Goal: Transaction & Acquisition: Obtain resource

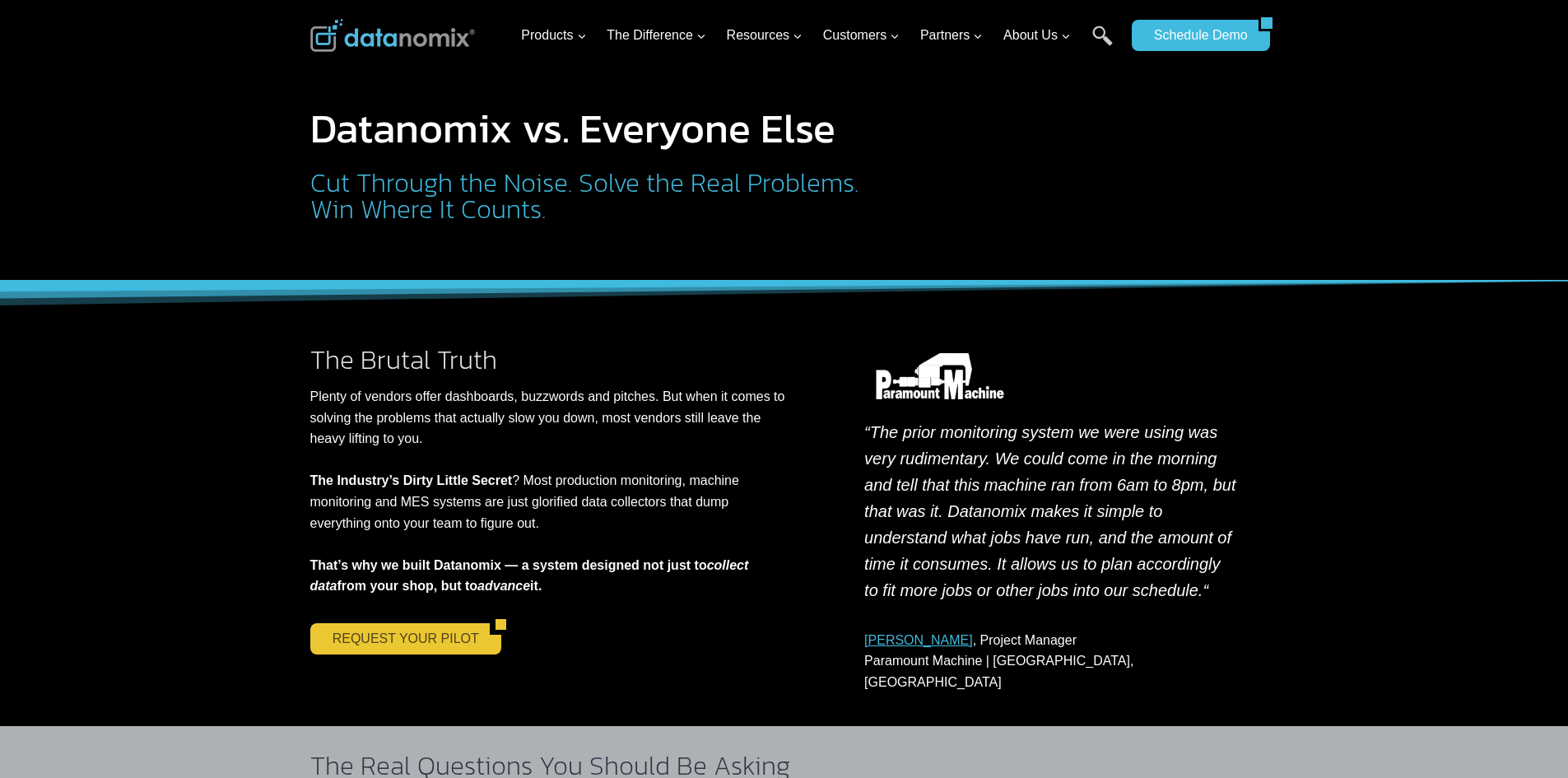
click at [366, 647] on link "REQUEST YOUR PILOT" at bounding box center [400, 639] width 180 height 31
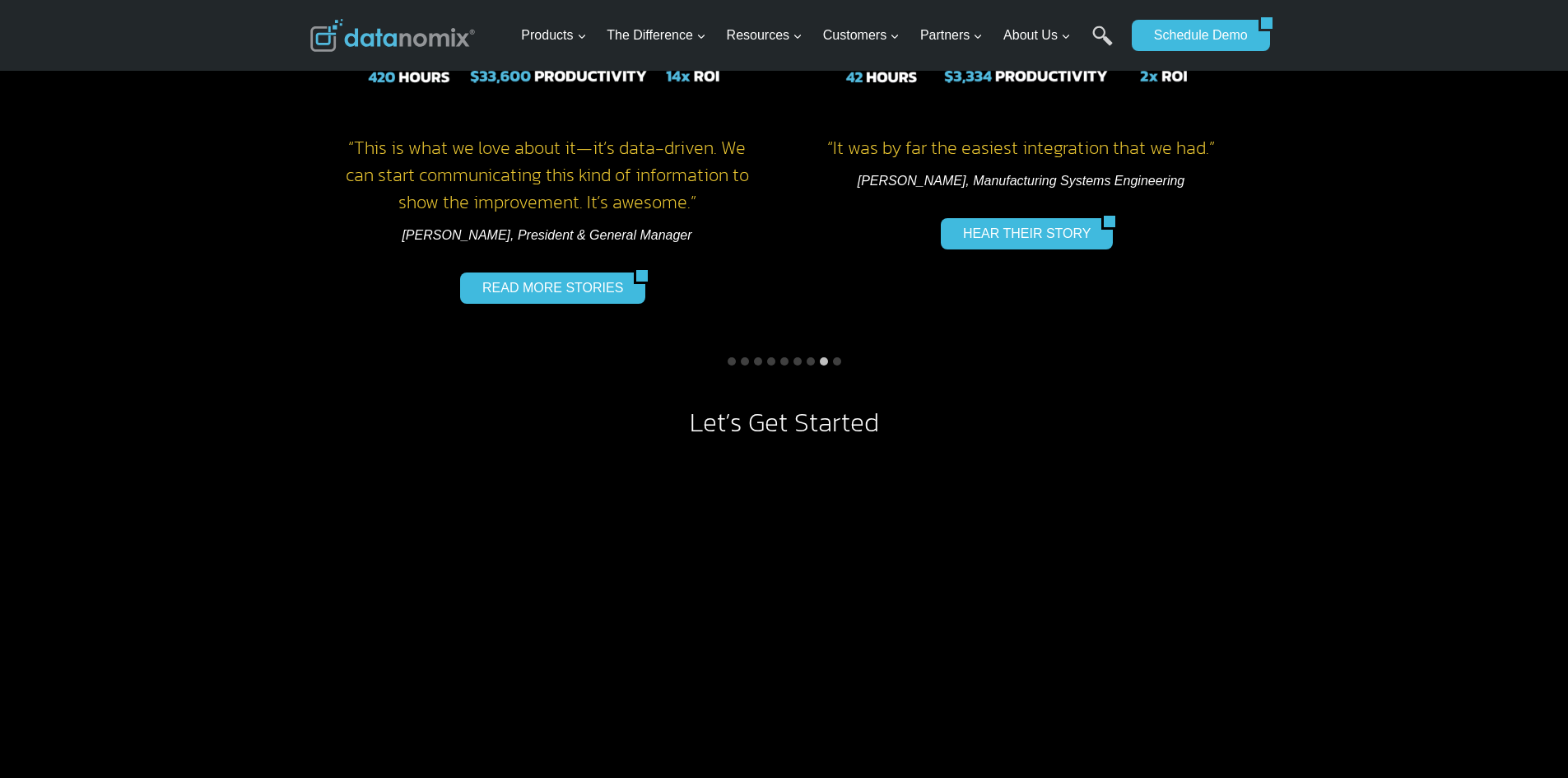
scroll to position [1399, 0]
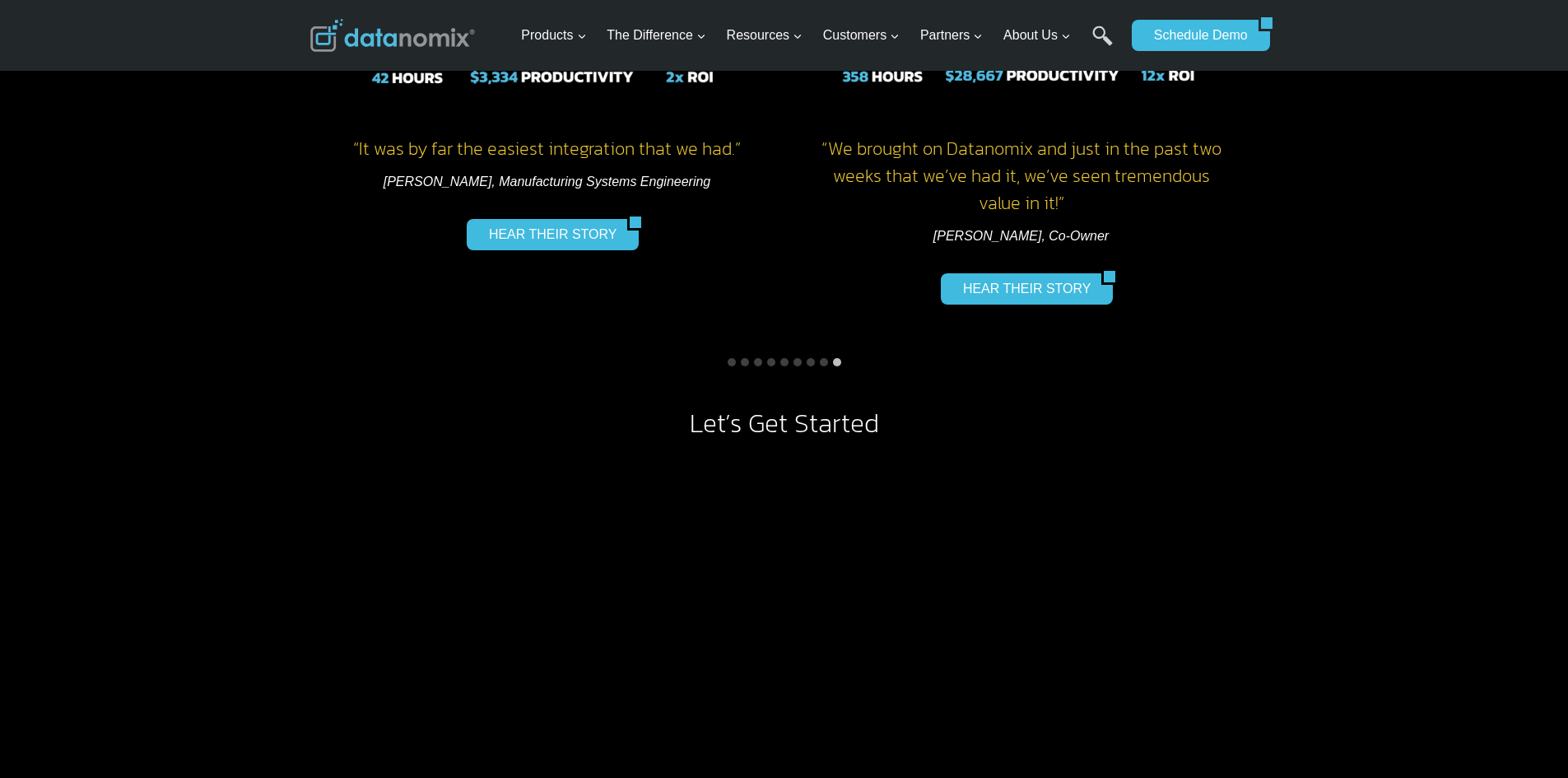
click at [780, 358] on button "Go to slide 5" at bounding box center [784, 361] width 8 height 8
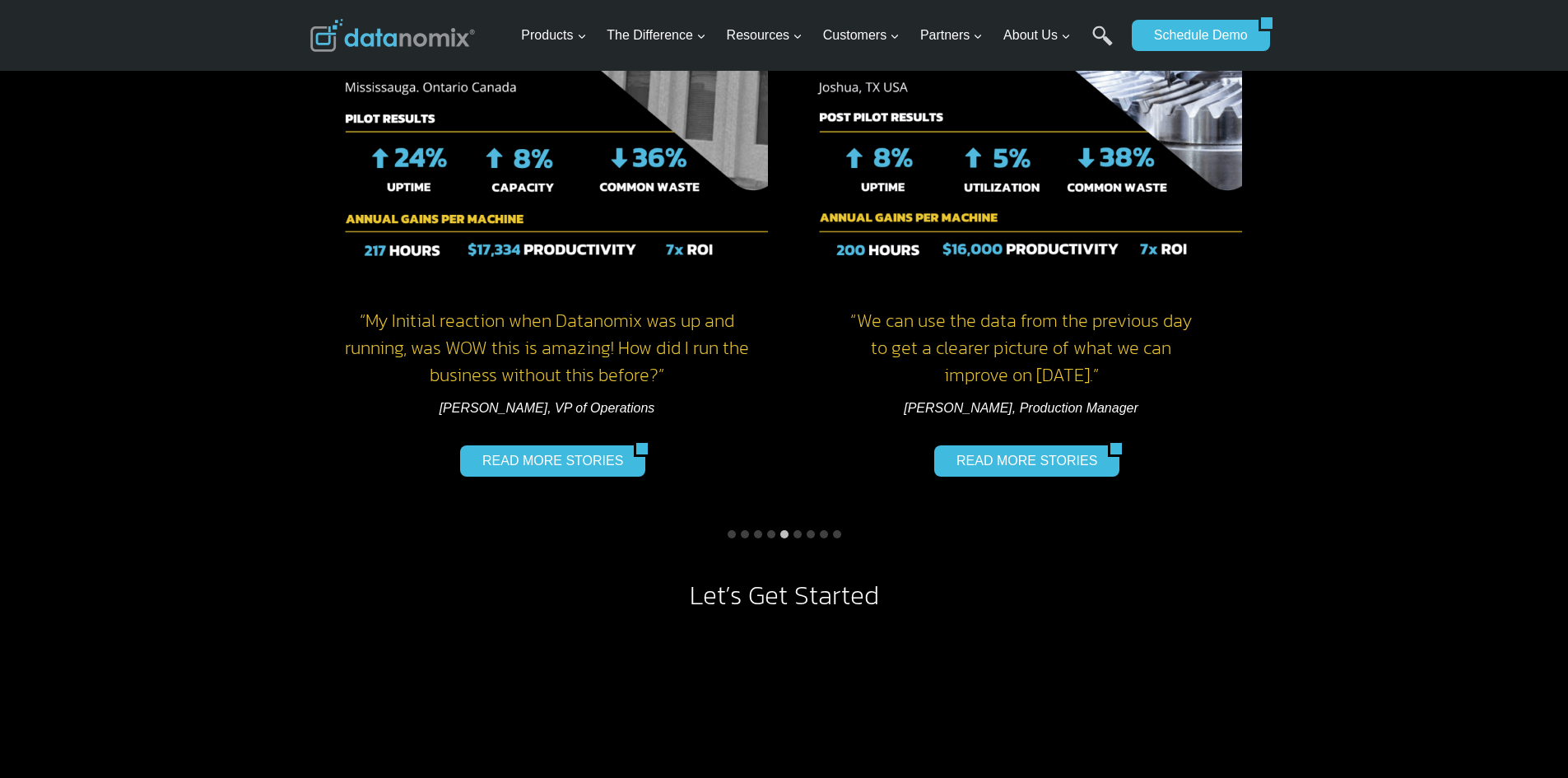
scroll to position [1235, 0]
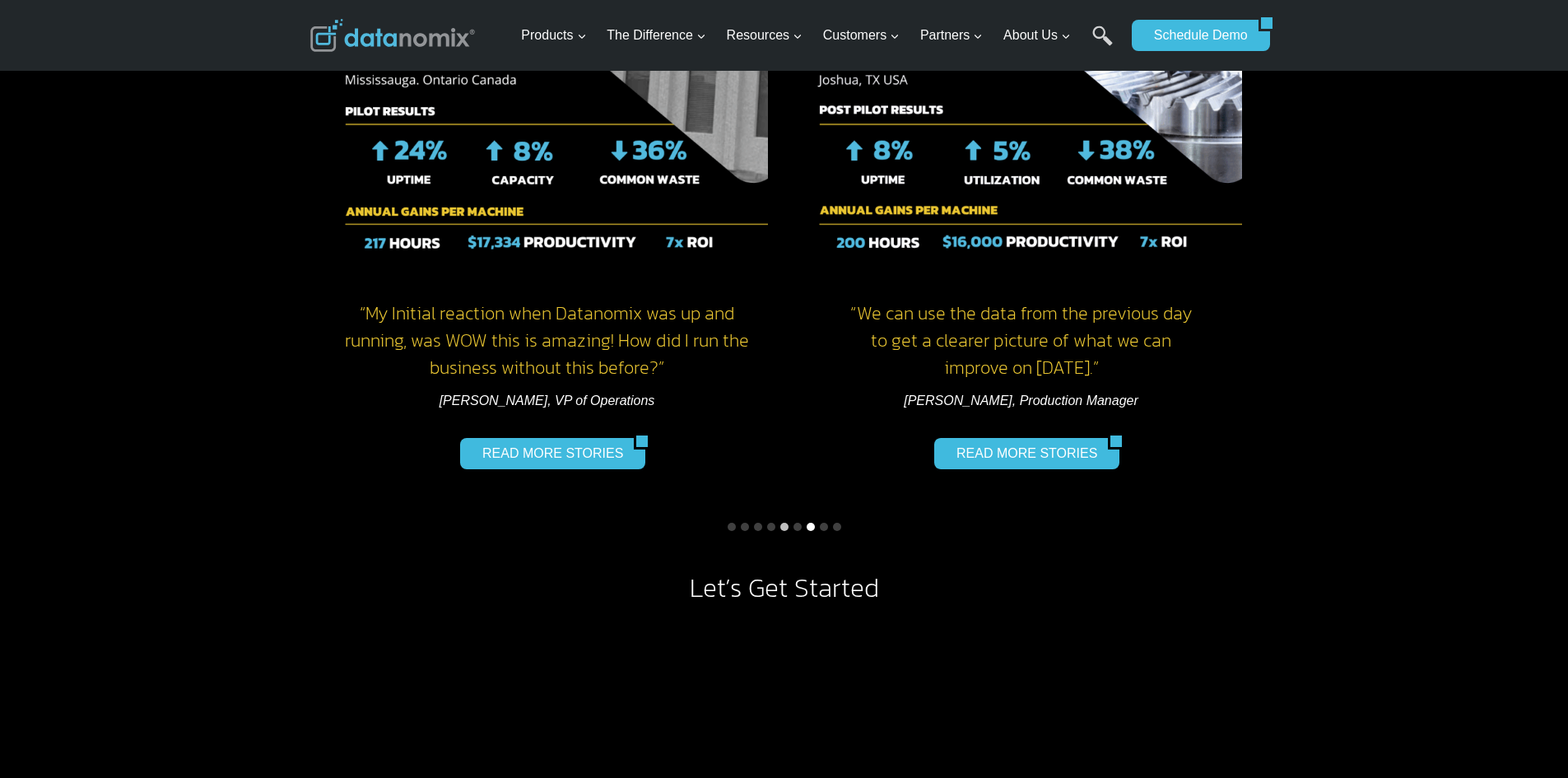
click at [808, 528] on button "Go to slide 7" at bounding box center [810, 526] width 8 height 8
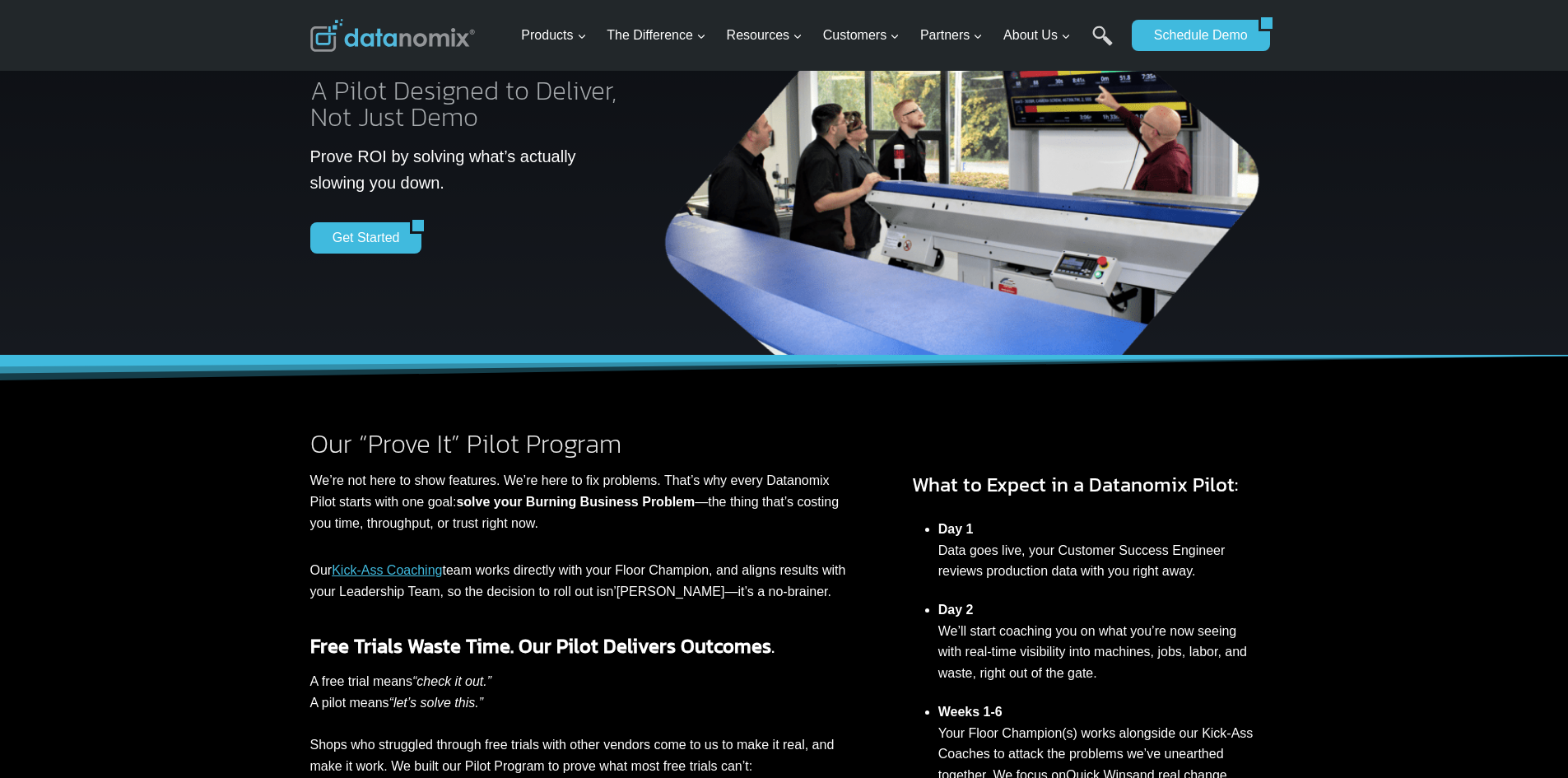
scroll to position [0, 0]
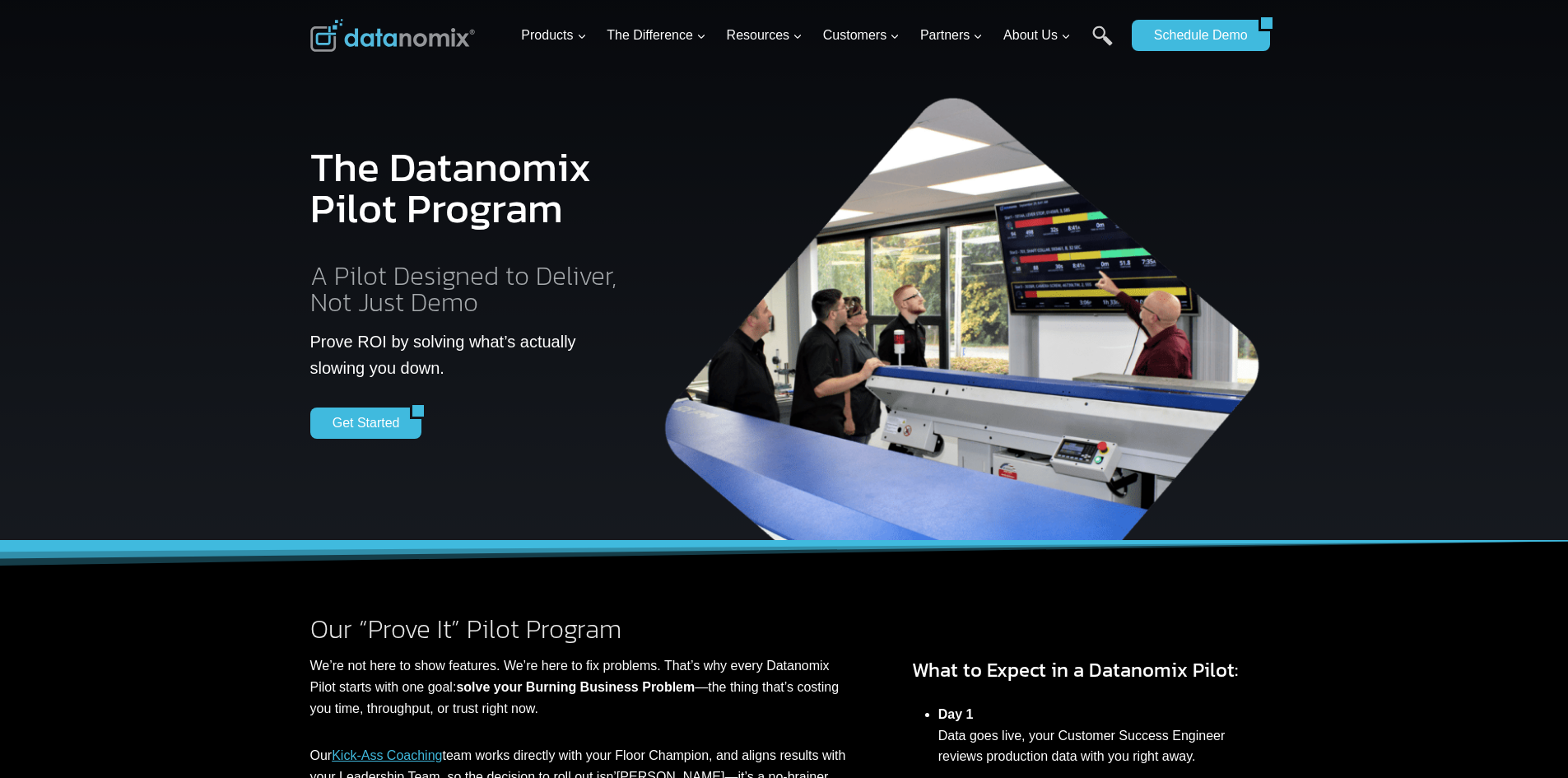
click at [508, 425] on div "Get Started" at bounding box center [470, 423] width 319 height 31
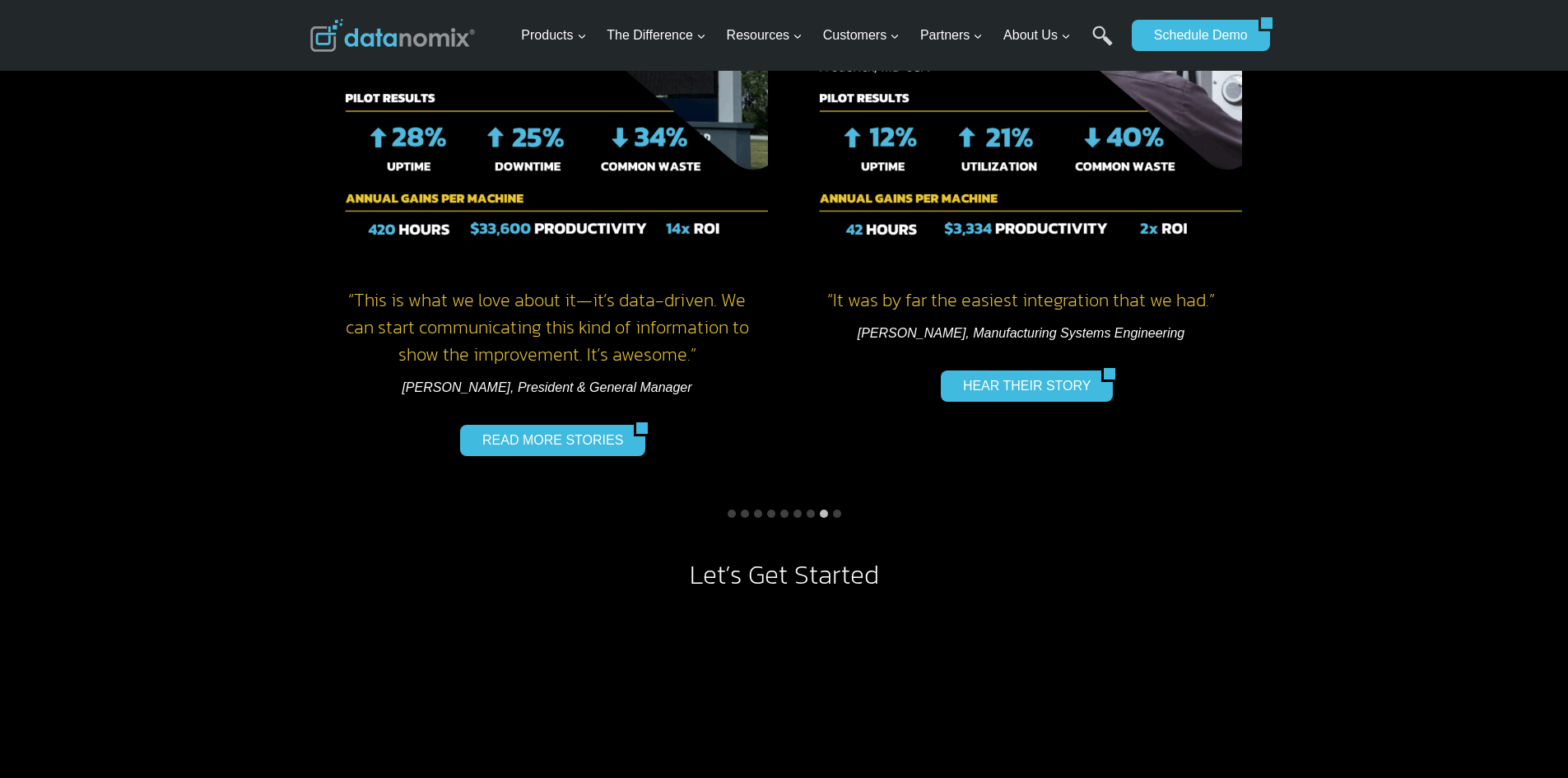
scroll to position [1317, 0]
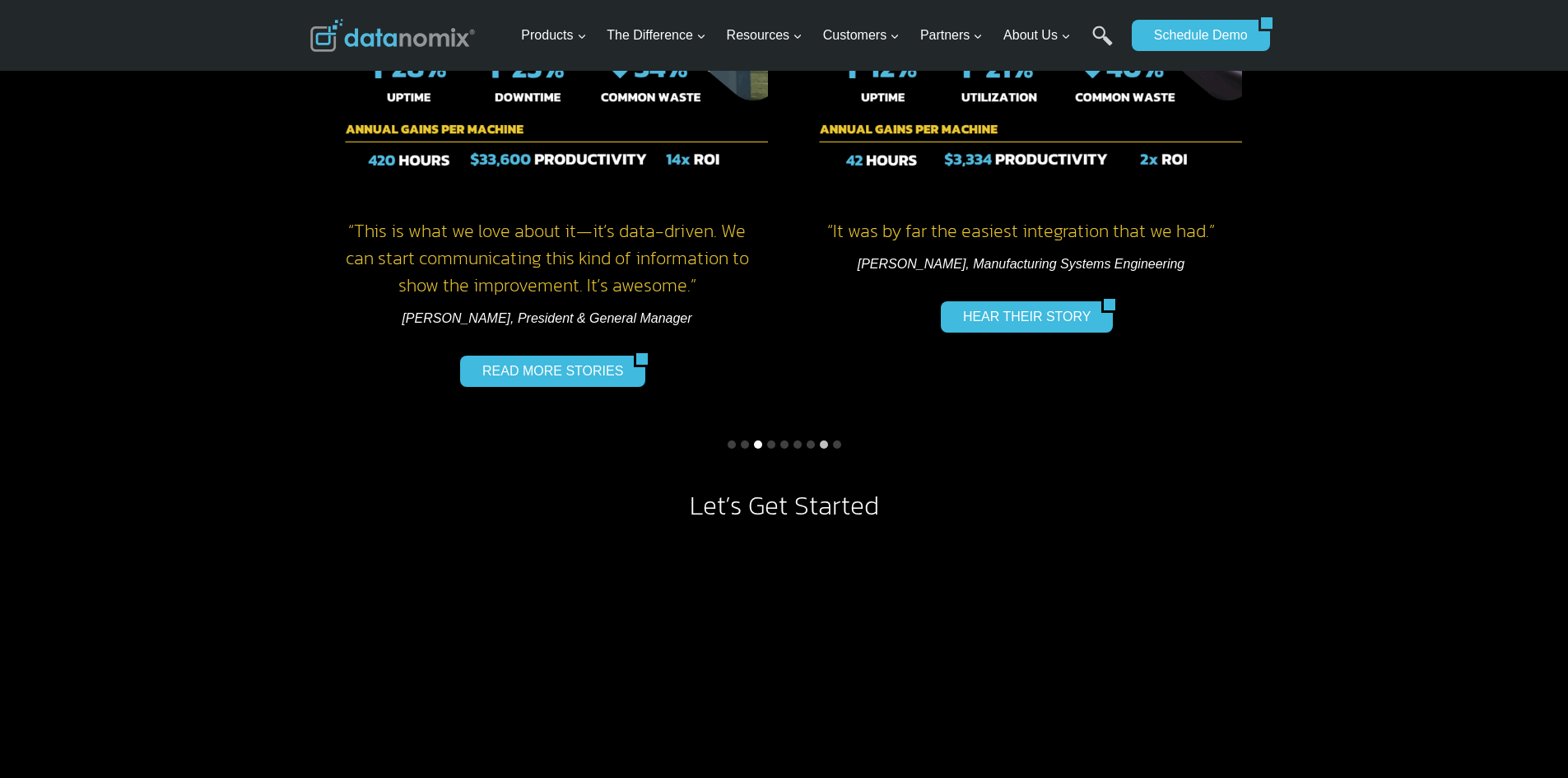
click at [757, 445] on button "Go to slide 3" at bounding box center [758, 444] width 8 height 8
